Goal: Task Accomplishment & Management: Manage account settings

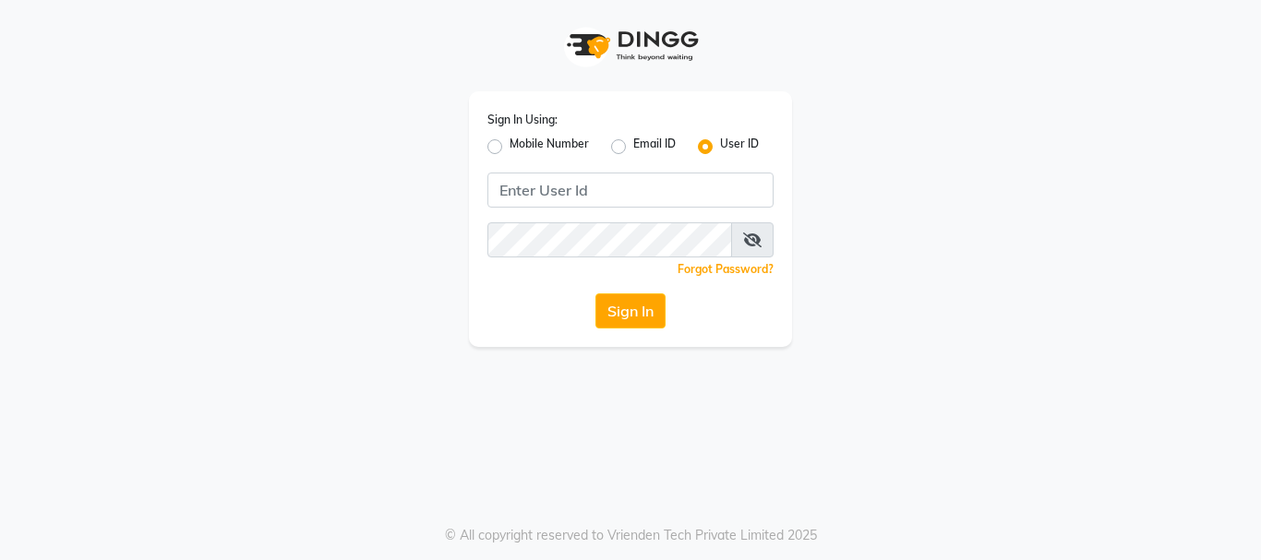
drag, startPoint x: 496, startPoint y: 139, endPoint x: 497, endPoint y: 158, distance: 18.5
click at [509, 140] on label "Mobile Number" at bounding box center [548, 147] width 79 height 22
click at [509, 140] on input "Mobile Number" at bounding box center [515, 142] width 12 height 12
radio input "true"
radio input "false"
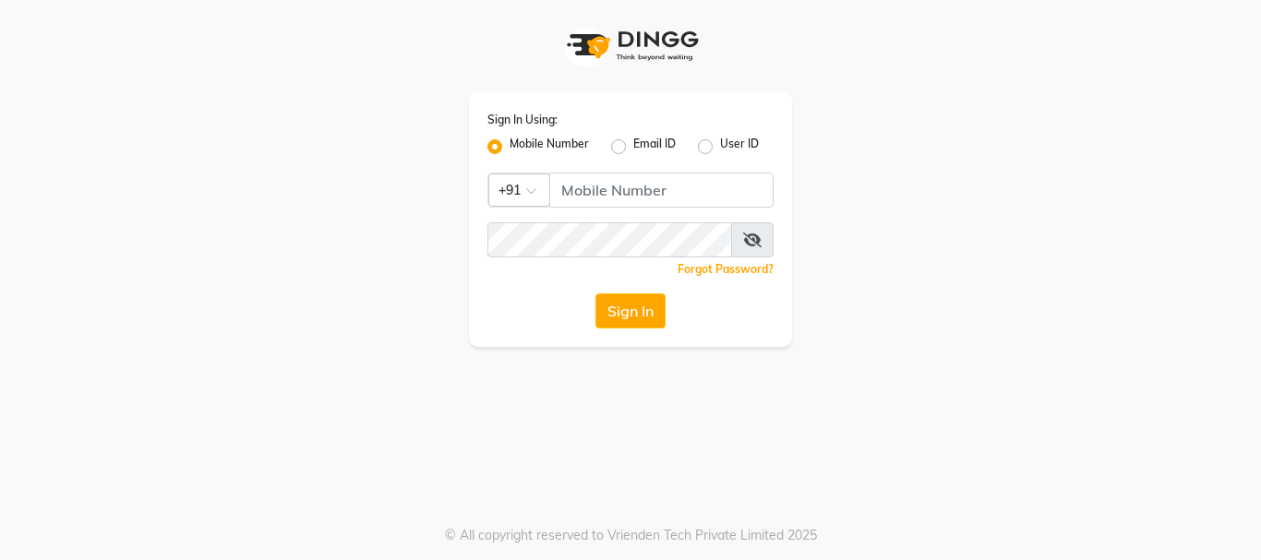
drag, startPoint x: 489, startPoint y: 150, endPoint x: 542, endPoint y: 182, distance: 61.7
click at [509, 150] on label "Mobile Number" at bounding box center [548, 147] width 79 height 22
click at [509, 148] on input "Mobile Number" at bounding box center [515, 142] width 12 height 12
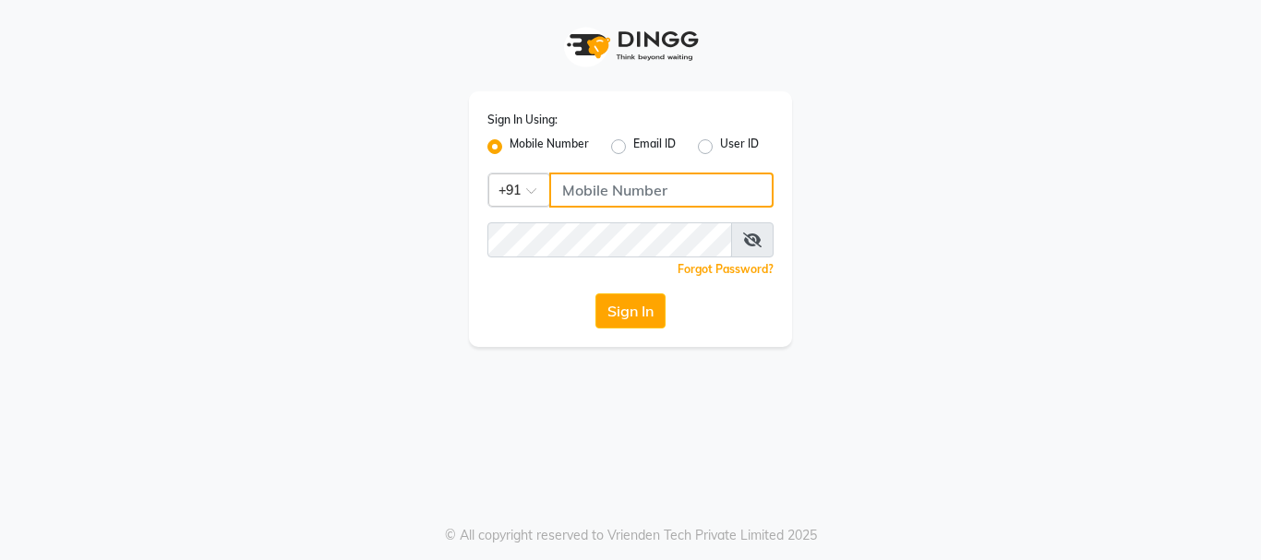
drag, startPoint x: 595, startPoint y: 201, endPoint x: 637, endPoint y: 177, distance: 48.0
click at [595, 202] on input "Username" at bounding box center [661, 190] width 224 height 35
type input "3344221100"
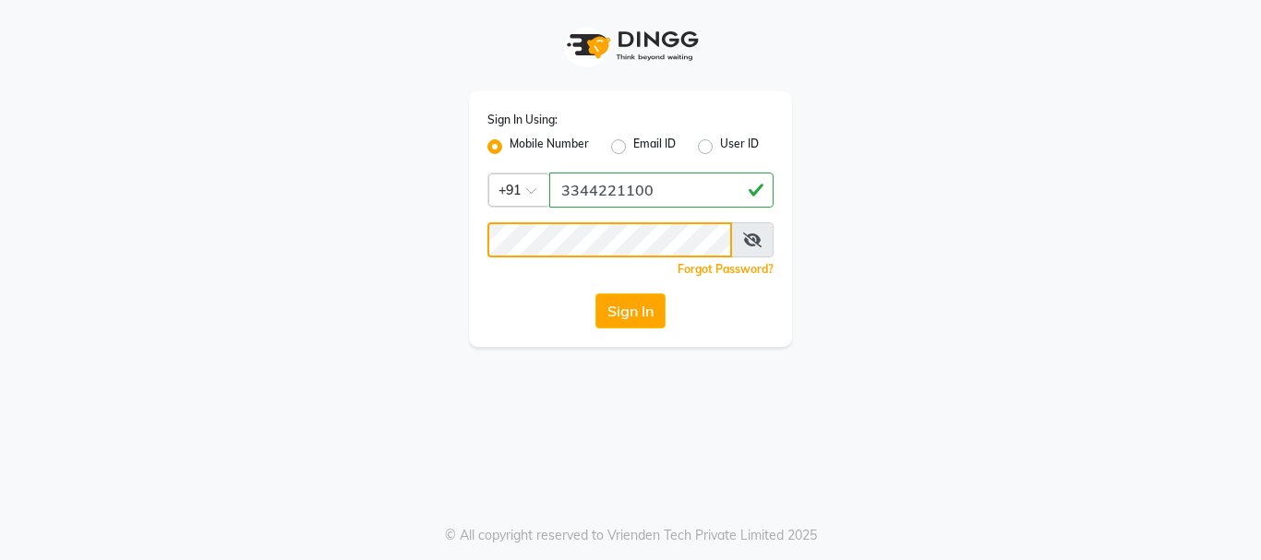
click at [595, 293] on button "Sign In" at bounding box center [630, 310] width 70 height 35
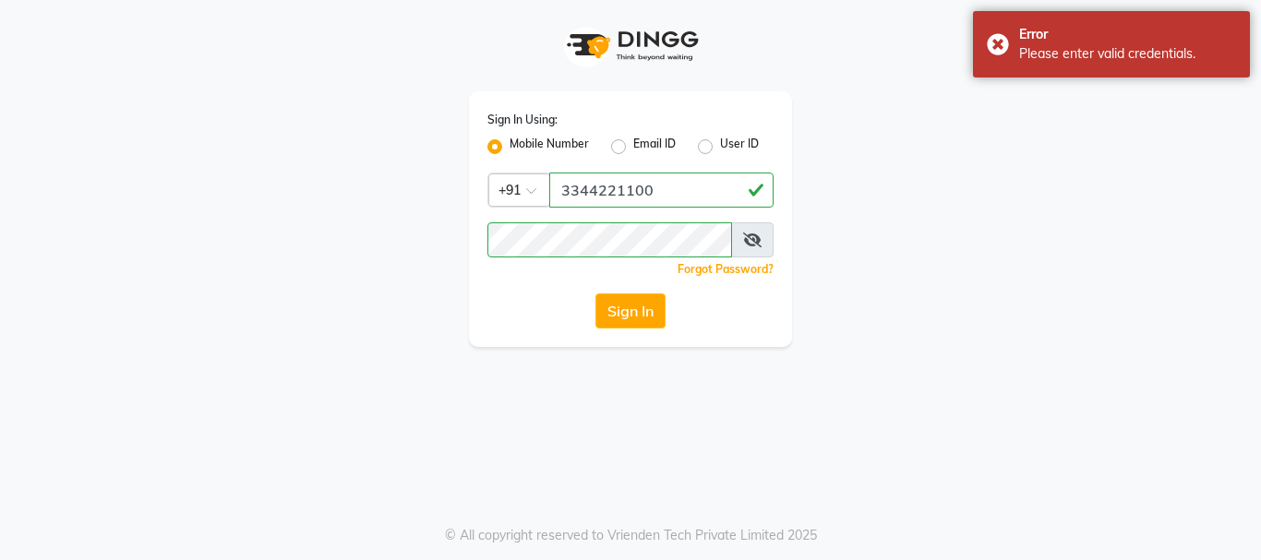
click at [755, 244] on icon at bounding box center [752, 240] width 18 height 15
click at [595, 293] on button "Sign In" at bounding box center [630, 310] width 70 height 35
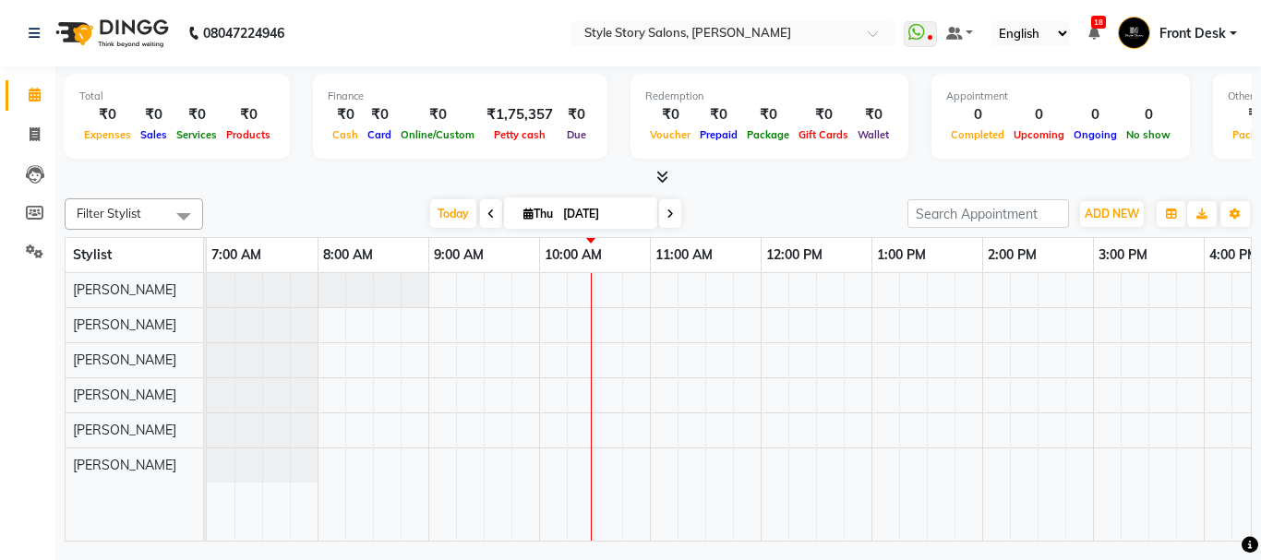
click at [487, 214] on icon at bounding box center [490, 214] width 7 height 11
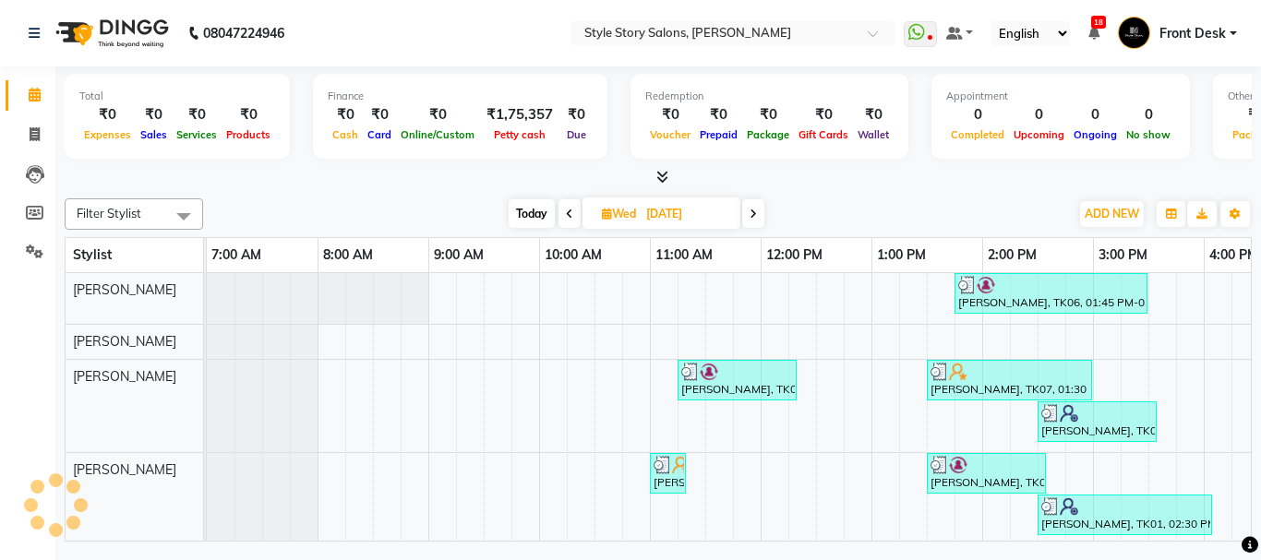
scroll to position [0, 333]
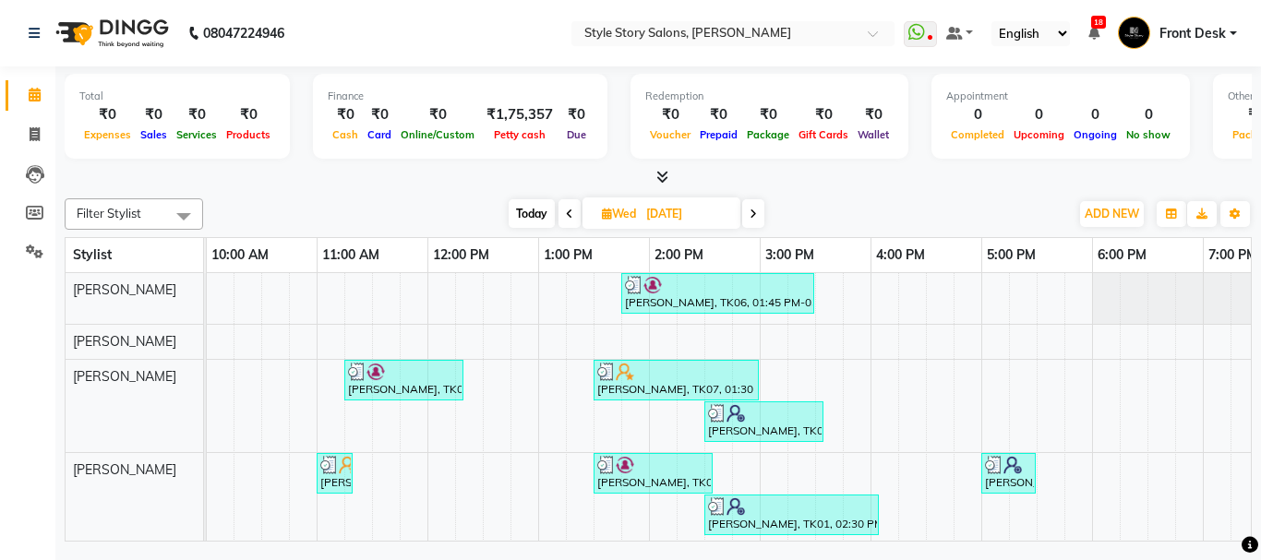
click at [656, 175] on icon at bounding box center [662, 177] width 12 height 14
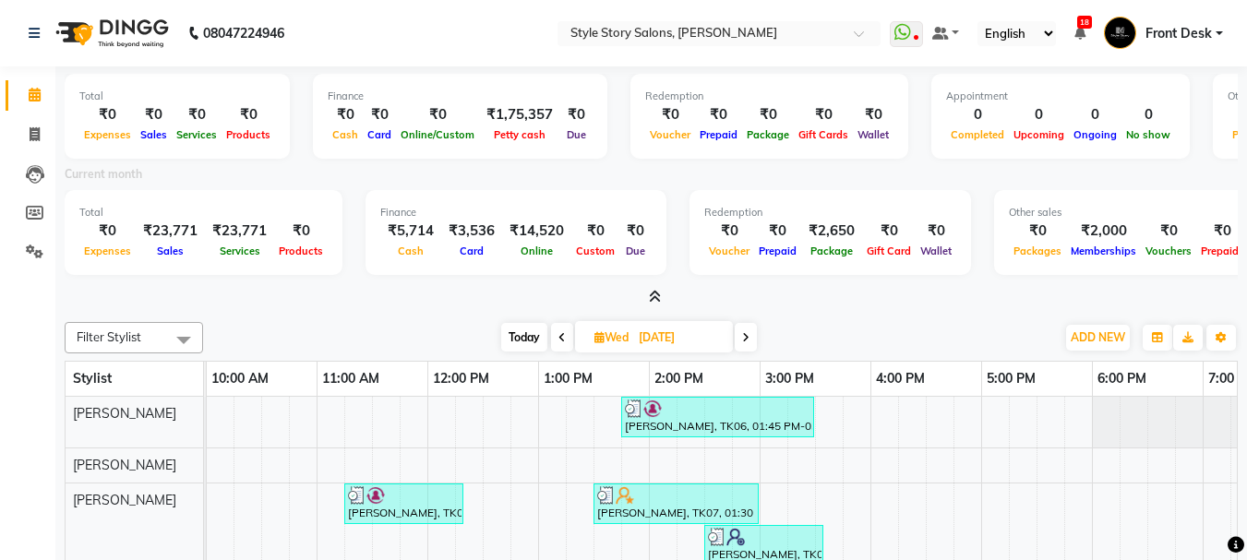
click at [653, 294] on icon at bounding box center [655, 297] width 12 height 14
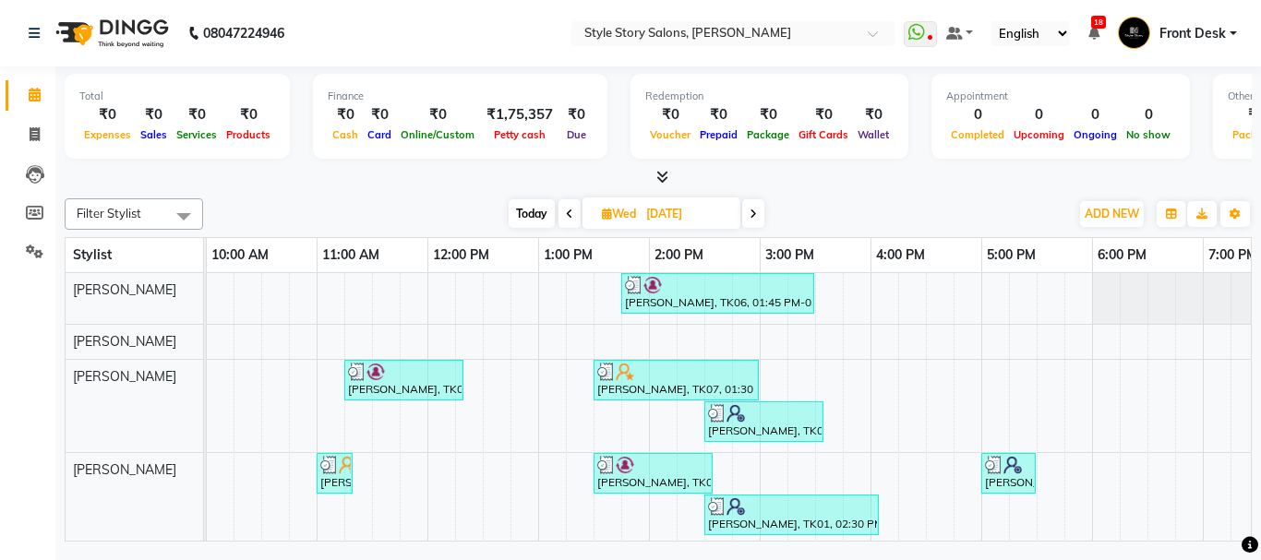
click at [530, 209] on span "Today" at bounding box center [531, 213] width 46 height 29
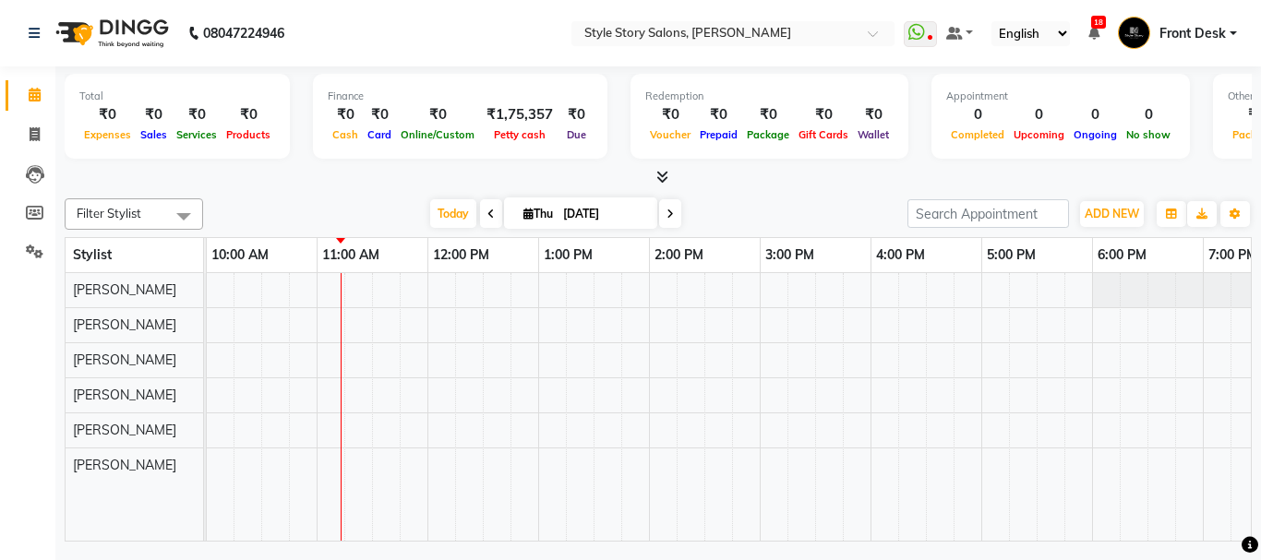
click at [487, 211] on icon at bounding box center [490, 214] width 7 height 11
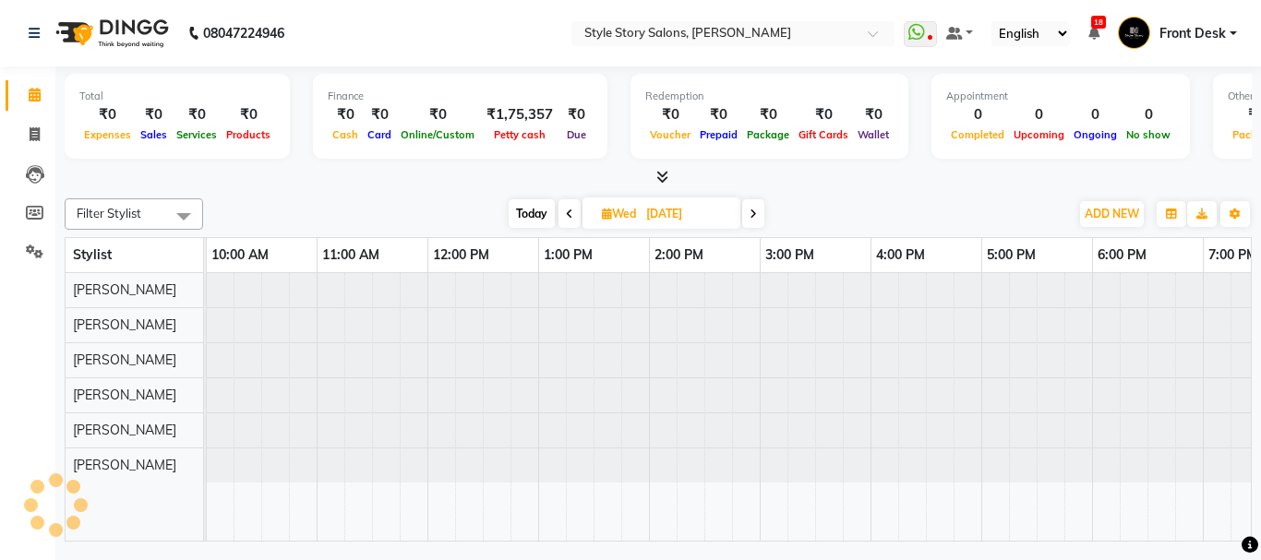
scroll to position [0, 444]
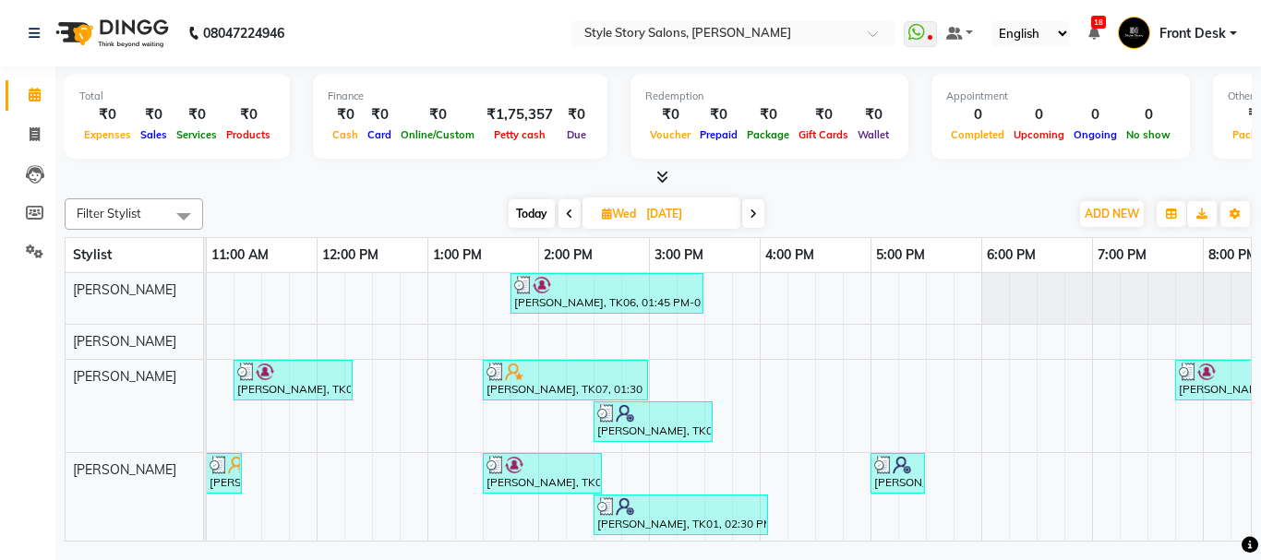
click at [757, 215] on icon at bounding box center [752, 214] width 7 height 11
type input "[DATE]"
